Goal: Task Accomplishment & Management: Manage account settings

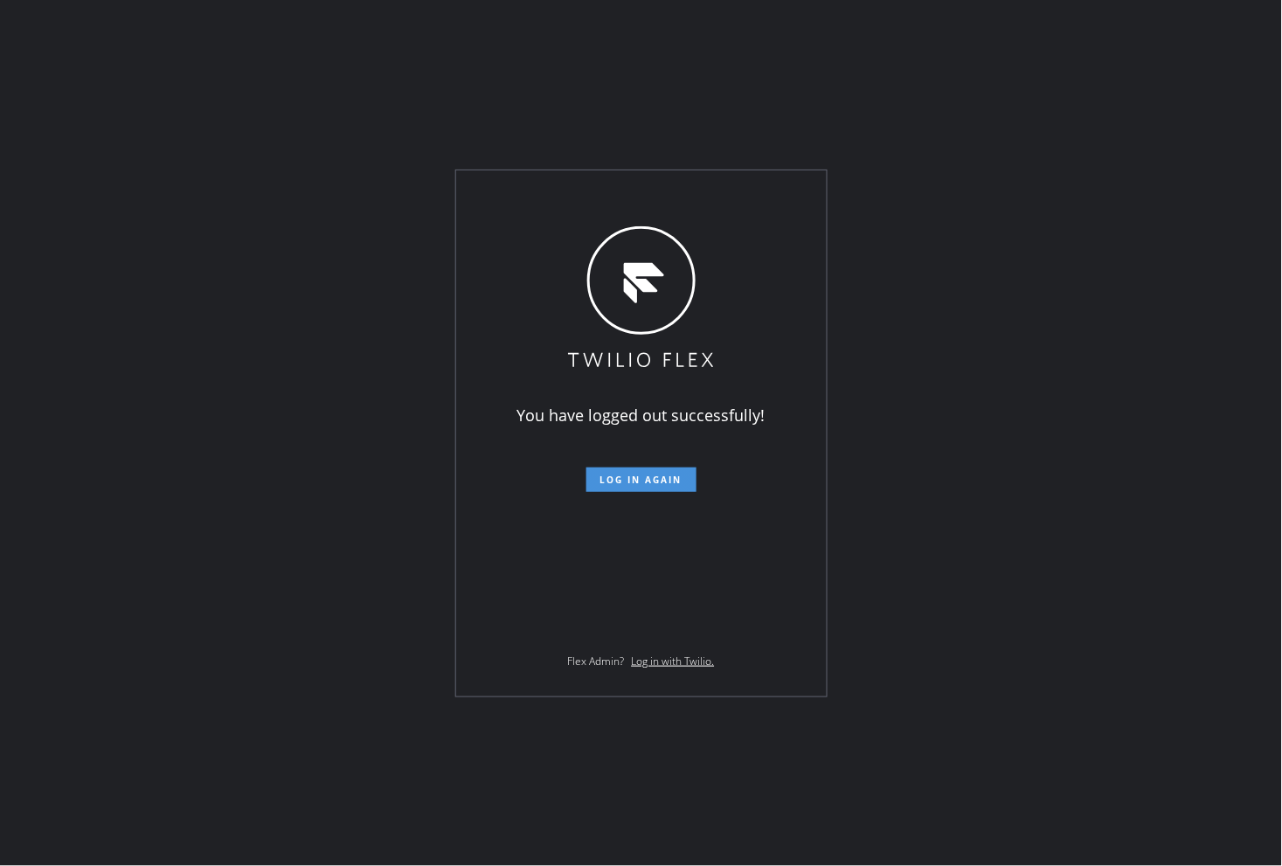
click at [680, 469] on button "Log in again" at bounding box center [641, 479] width 110 height 24
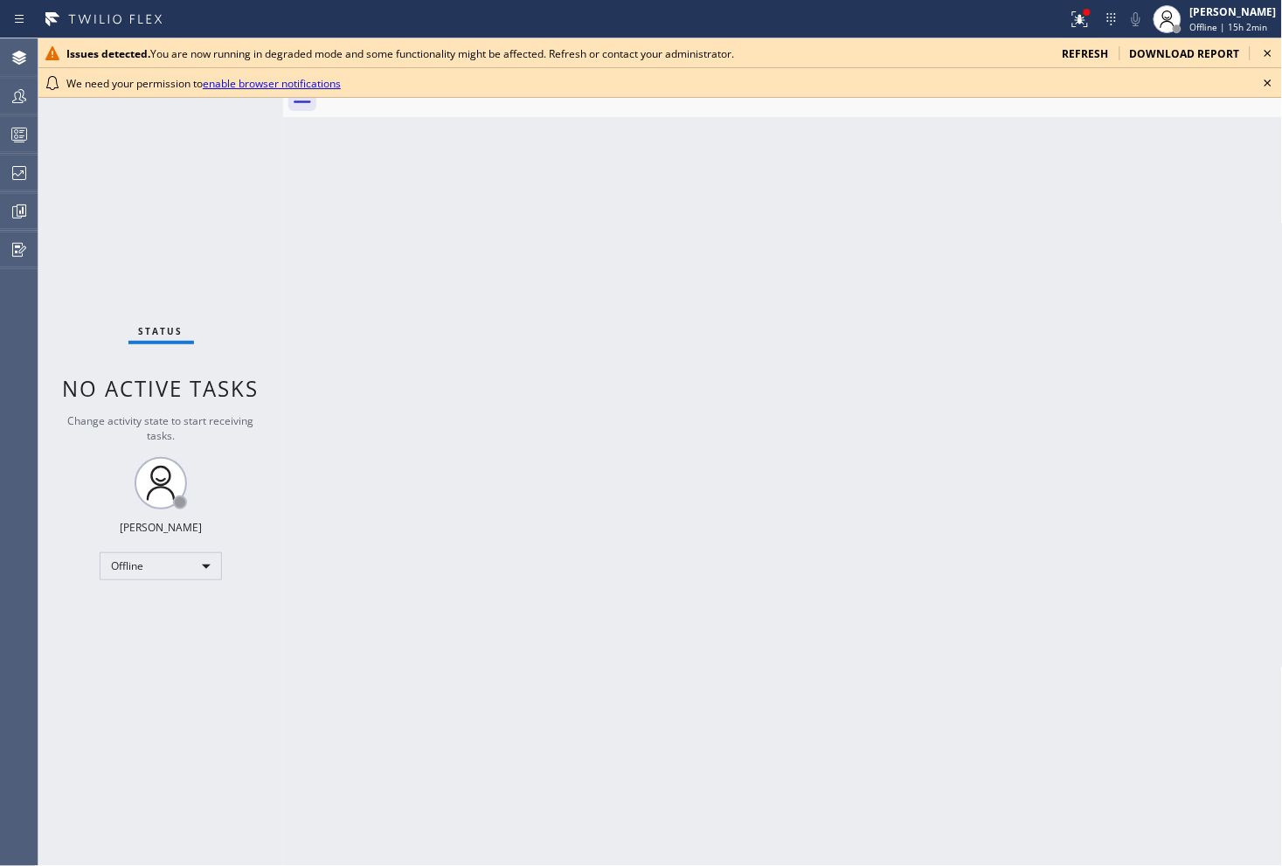
click at [1273, 51] on icon at bounding box center [1267, 53] width 21 height 21
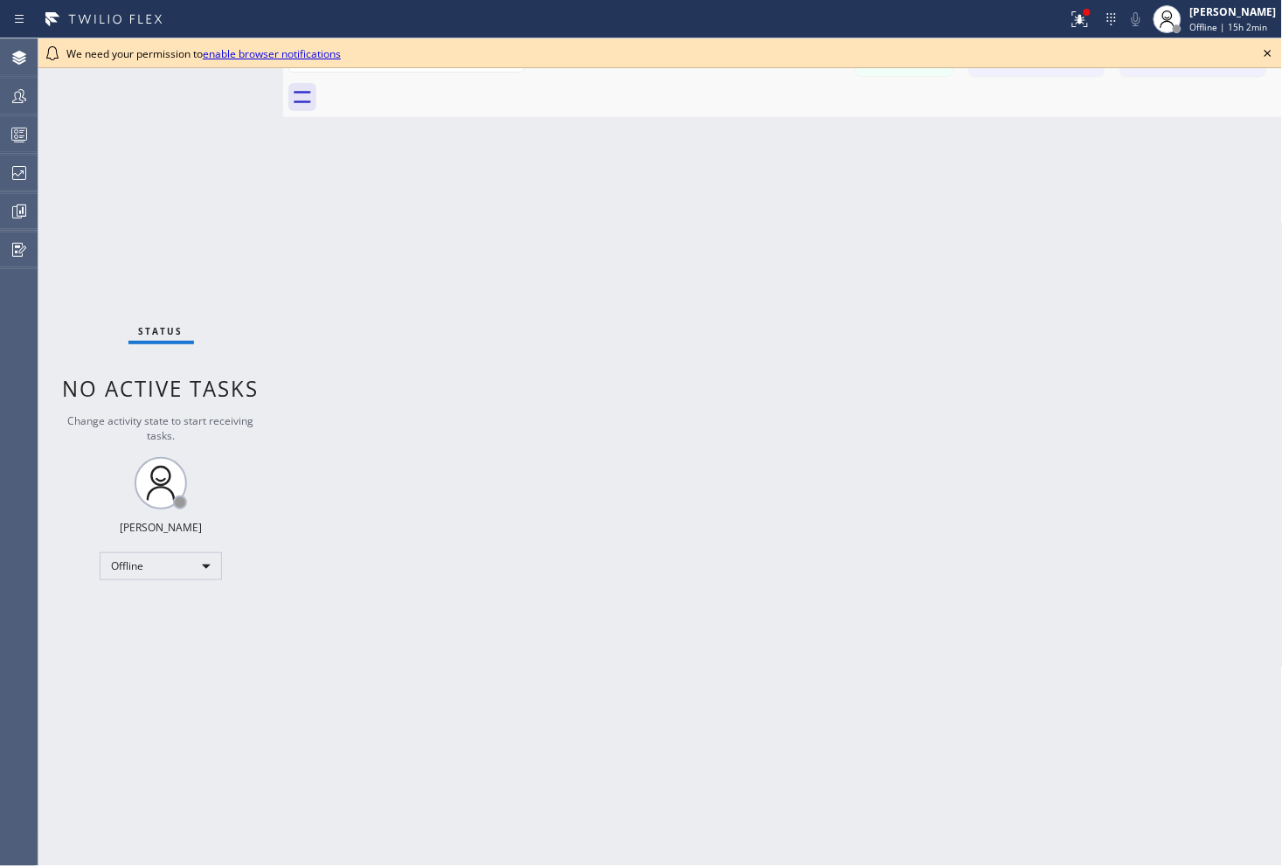
click at [1273, 51] on icon at bounding box center [1267, 53] width 21 height 21
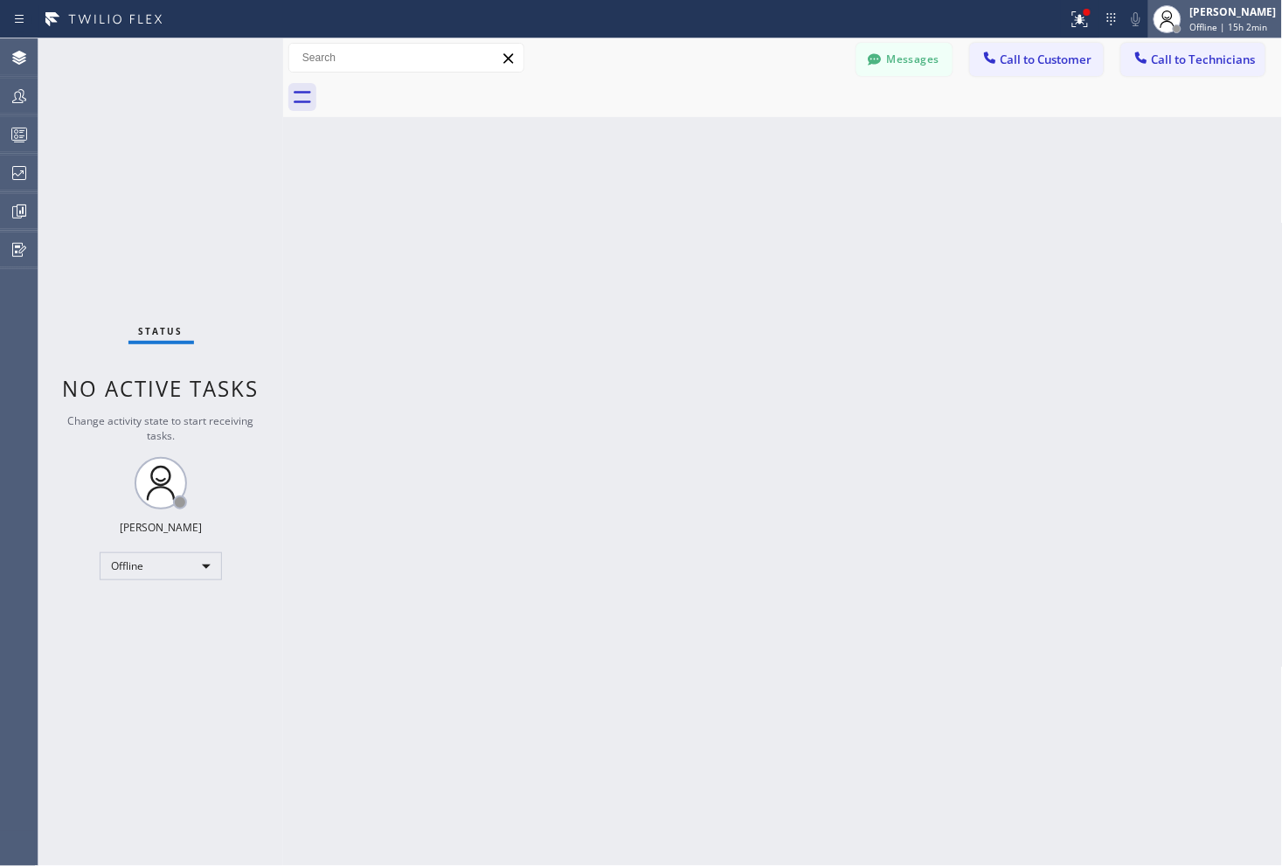
click at [1208, 14] on div "[PERSON_NAME]" at bounding box center [1233, 11] width 86 height 15
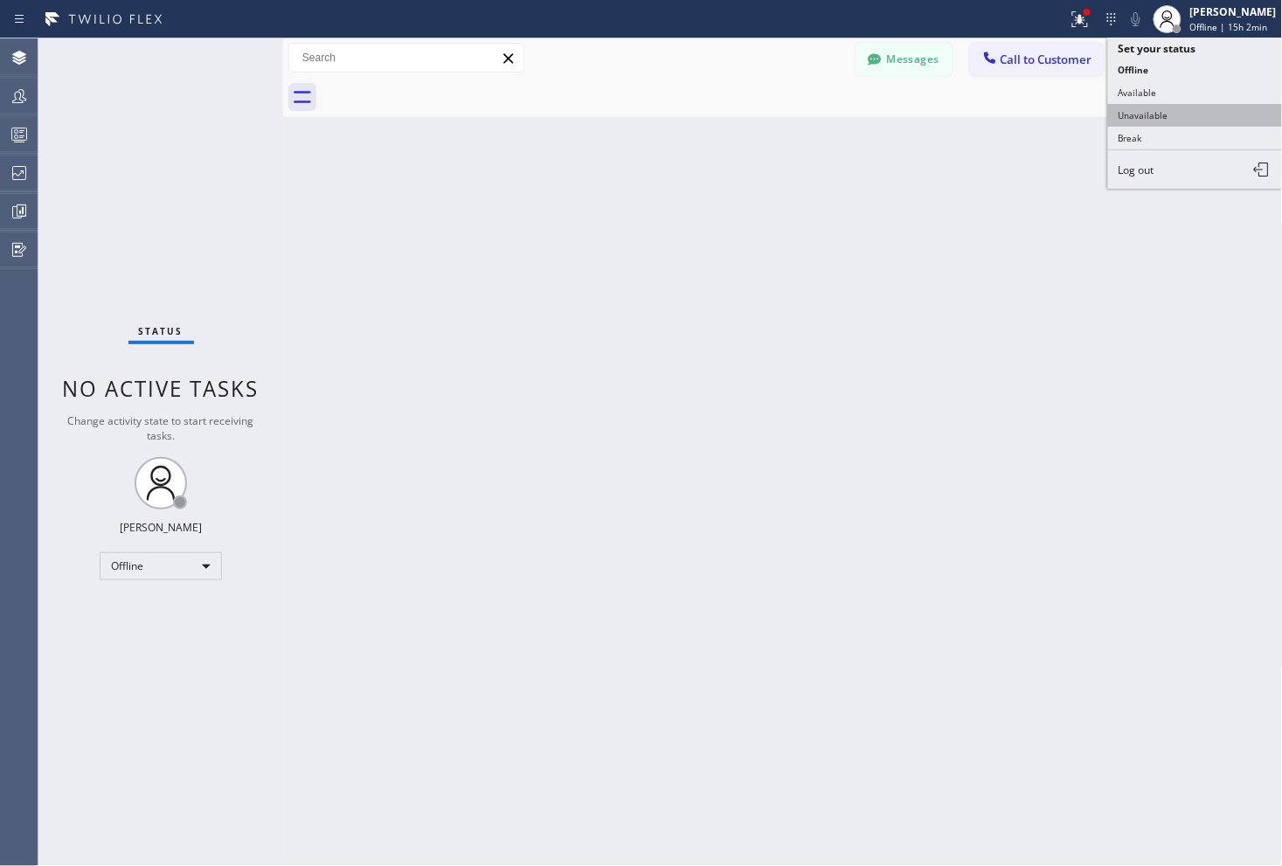
click at [1194, 115] on button "Unavailable" at bounding box center [1195, 115] width 175 height 23
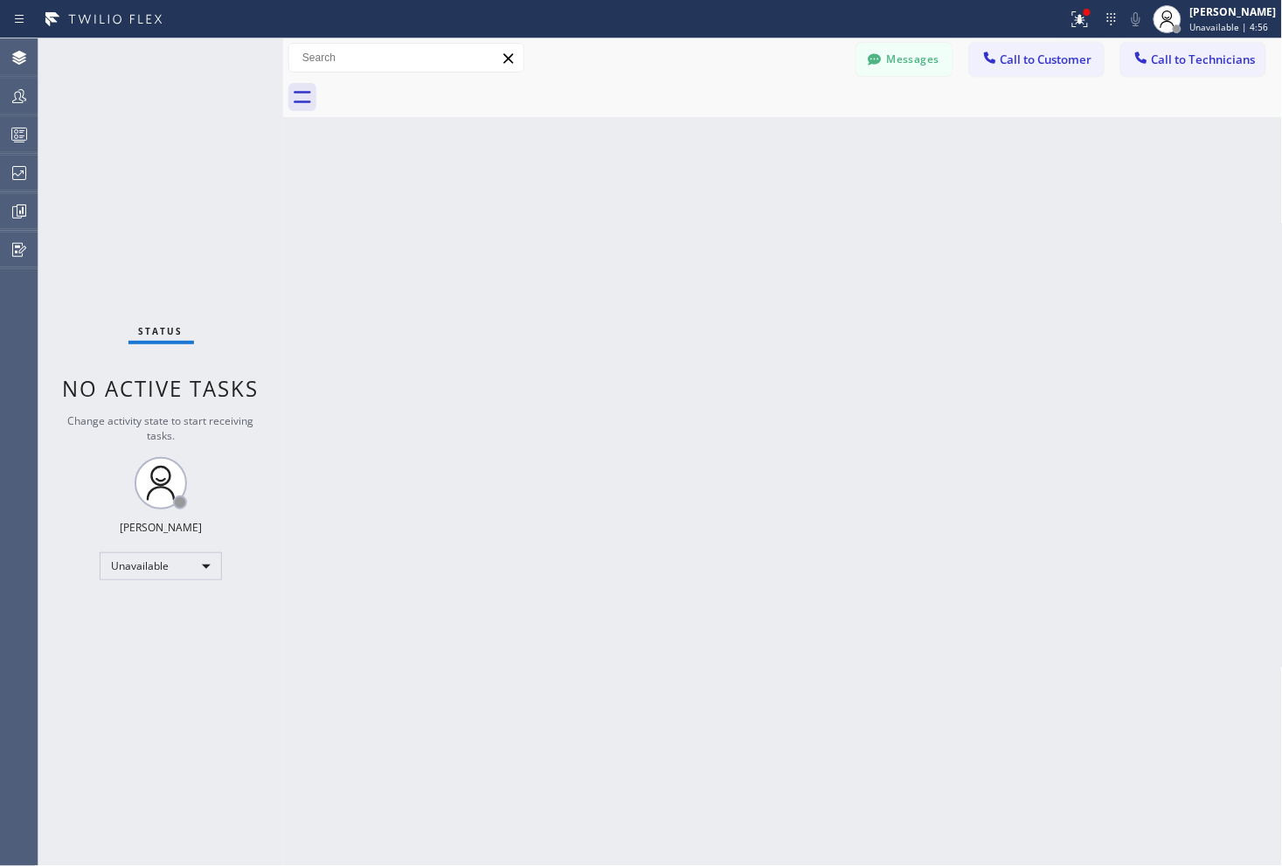
click at [851, 394] on div "Back to Dashboard Change Sender ID Customers Technicians Select a contact Outbo…" at bounding box center [783, 451] width 1000 height 827
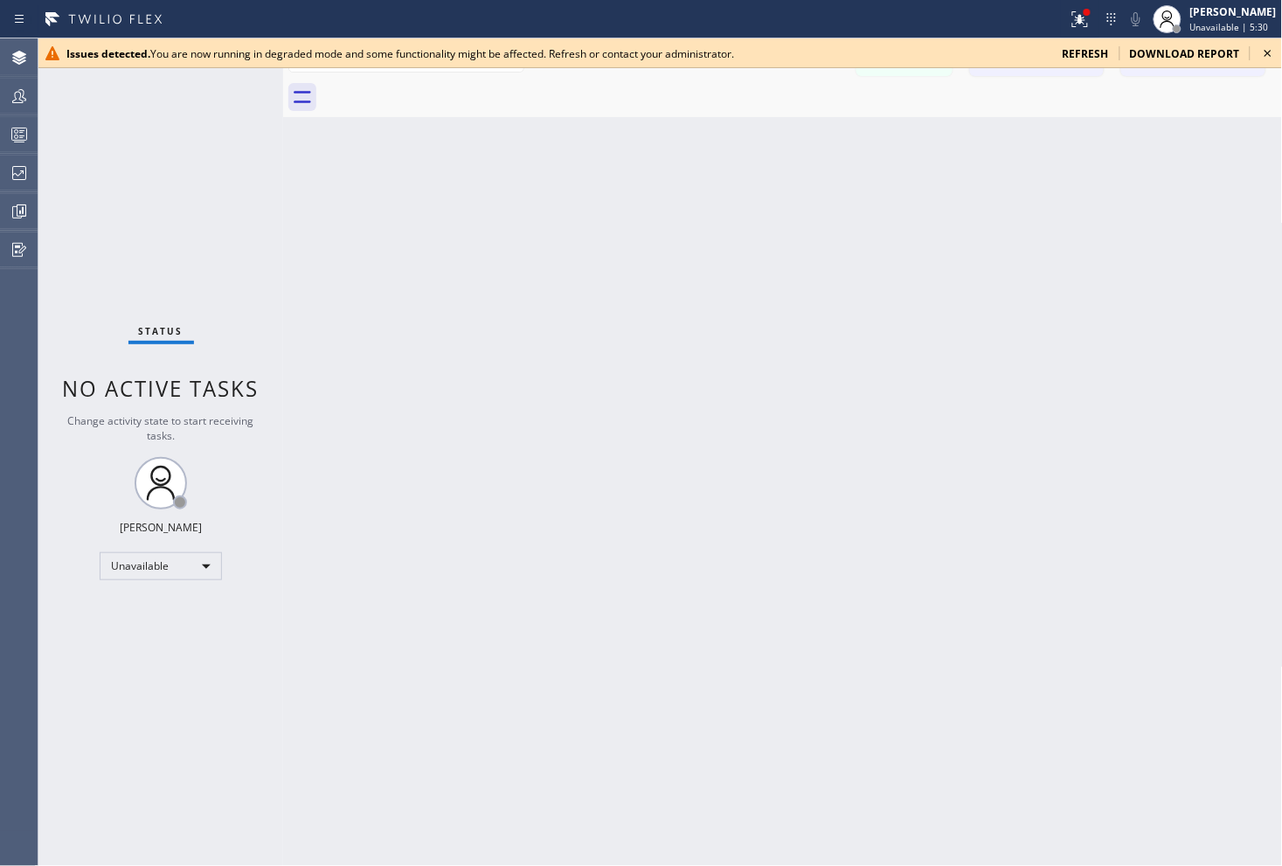
click at [1272, 53] on icon at bounding box center [1267, 53] width 21 height 21
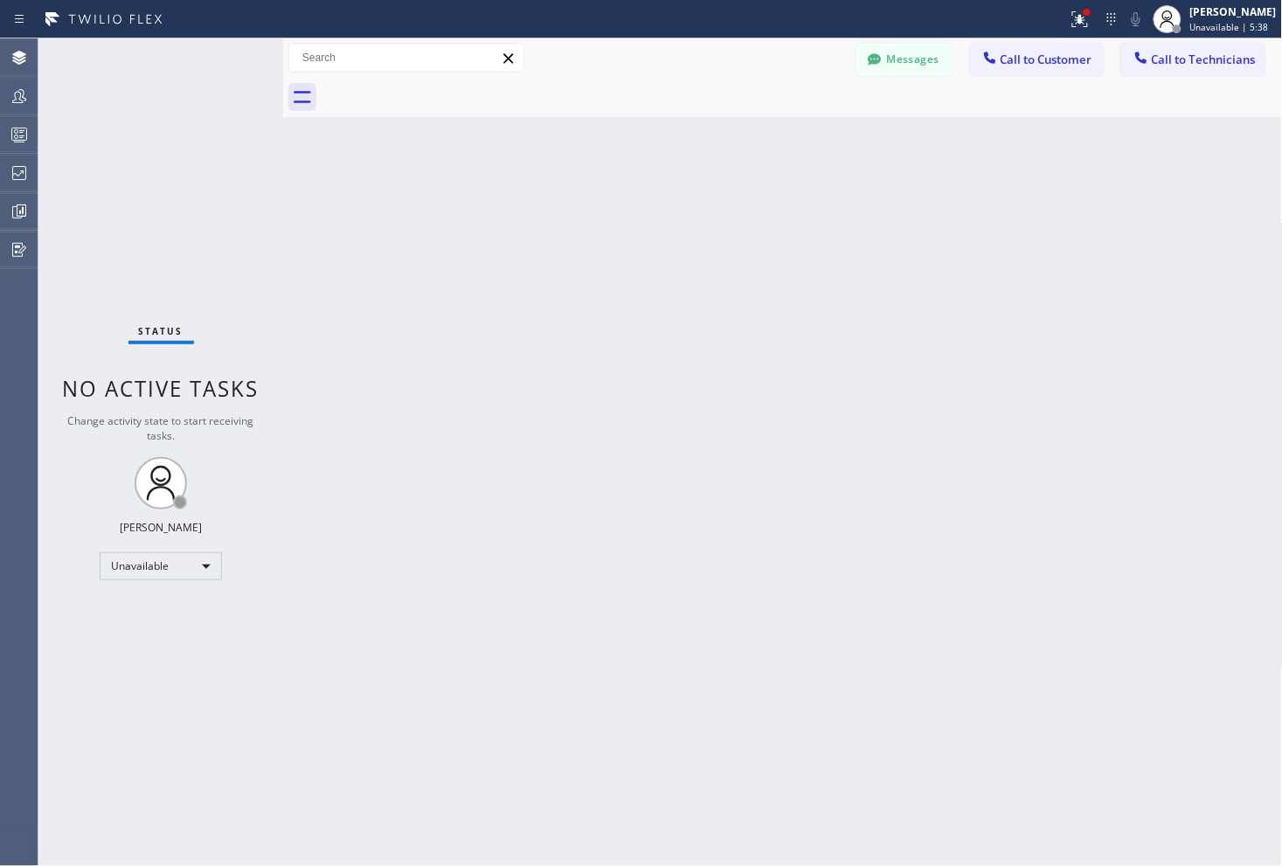
click at [747, 468] on div "Back to Dashboard Change Sender ID Customers Technicians Select a contact Outbo…" at bounding box center [783, 451] width 1000 height 827
click at [173, 564] on div "Unavailable" at bounding box center [161, 566] width 122 height 28
click at [598, 556] on div at bounding box center [641, 433] width 1282 height 866
click at [1136, 351] on div "Back to Dashboard Change Sender ID Customers Technicians Select a contact Outbo…" at bounding box center [783, 451] width 1000 height 827
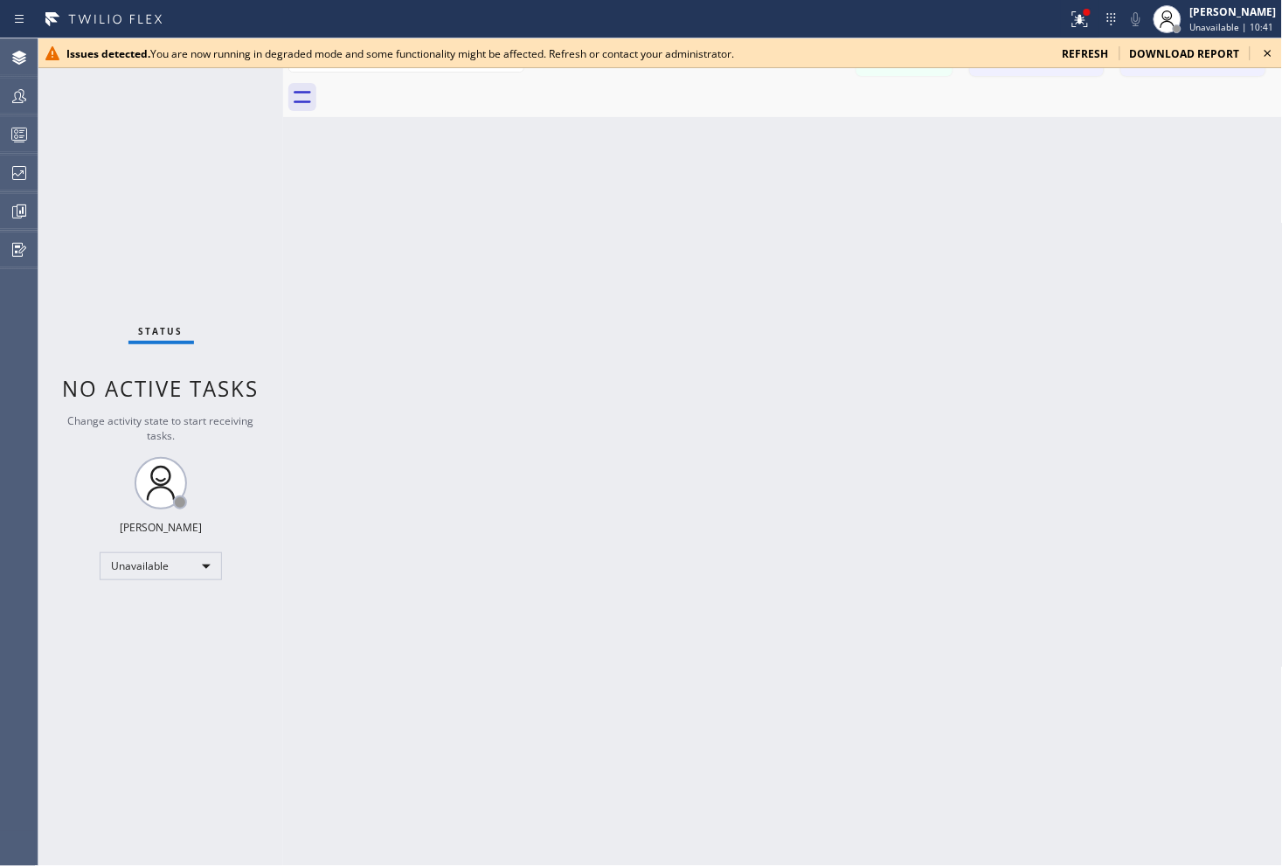
click at [1267, 58] on icon at bounding box center [1267, 53] width 21 height 21
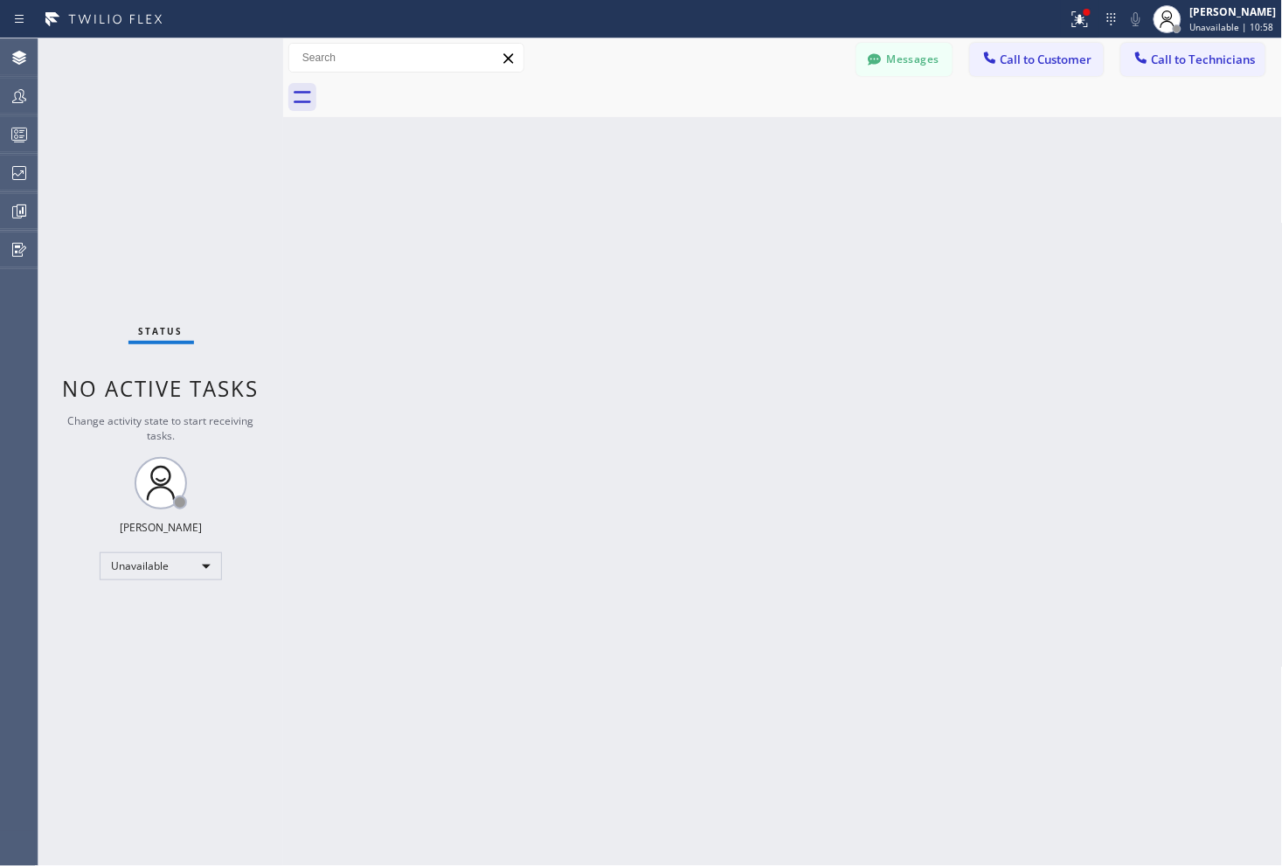
click at [843, 525] on div "Back to Dashboard Change Sender ID Customers Technicians Select a contact Outbo…" at bounding box center [783, 451] width 1000 height 827
